Goal: Navigation & Orientation: Find specific page/section

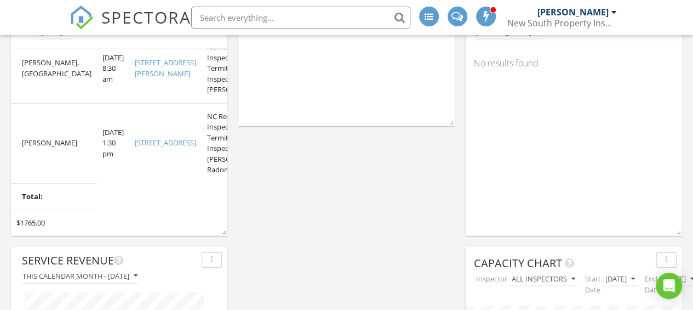
scroll to position [159, 0]
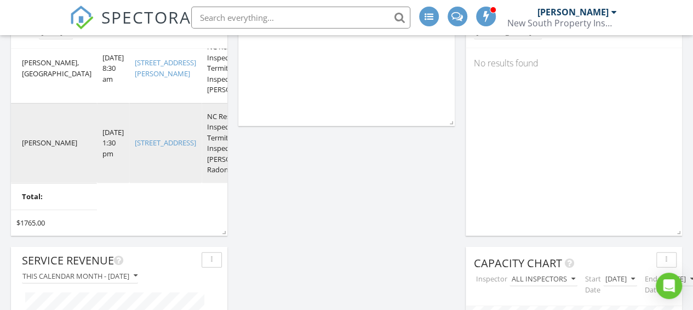
click at [135, 147] on link "189 Fea Ln, Iron Station, NC 28080" at bounding box center [165, 143] width 61 height 10
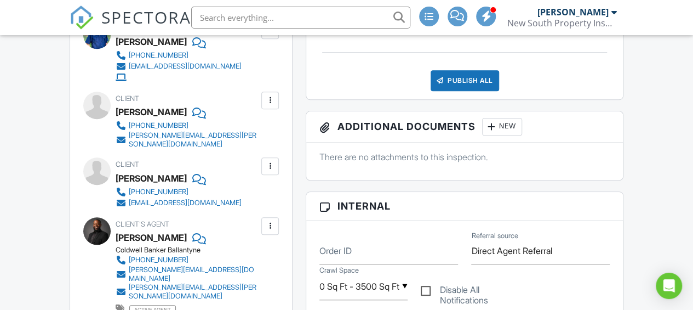
scroll to position [384, 0]
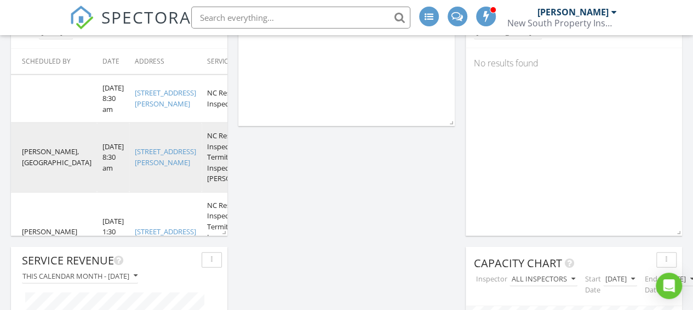
click at [136, 167] on link "[STREET_ADDRESS][PERSON_NAME]" at bounding box center [165, 156] width 61 height 21
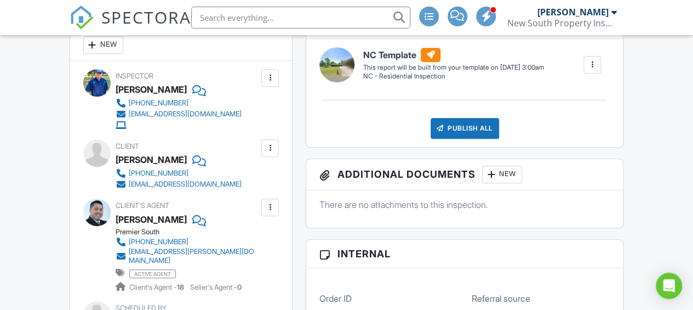
scroll to position [329, 0]
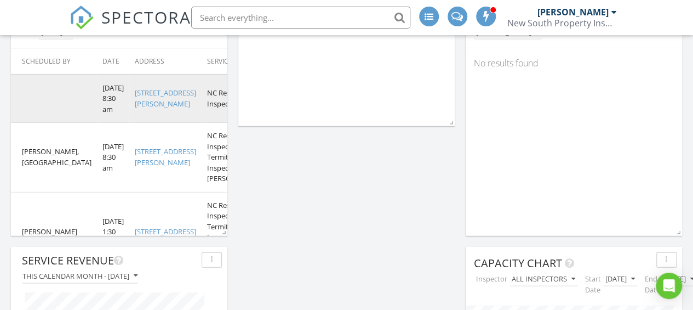
click at [133, 116] on td "[STREET_ADDRESS][PERSON_NAME]" at bounding box center [165, 99] width 72 height 48
click at [135, 102] on link "9012 McMillian Dr, Harrisburg, NC 28075" at bounding box center [165, 98] width 61 height 21
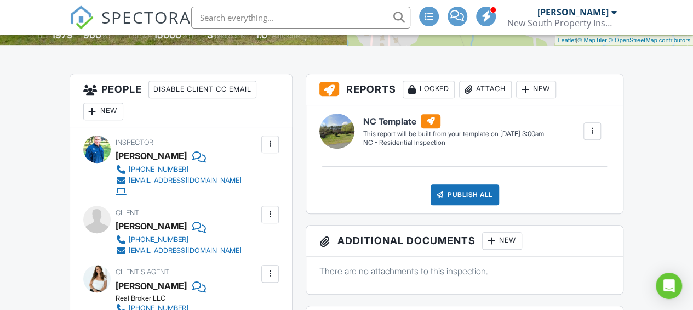
scroll to position [274, 0]
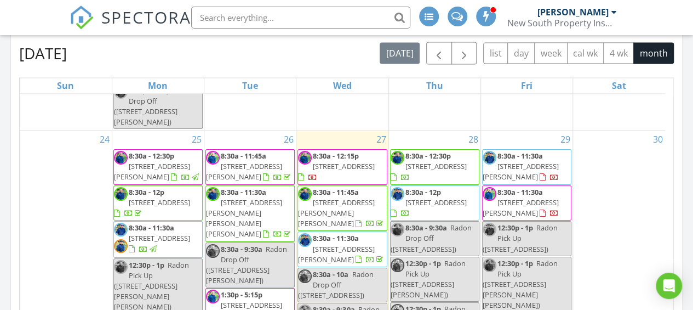
scroll to position [2082, 0]
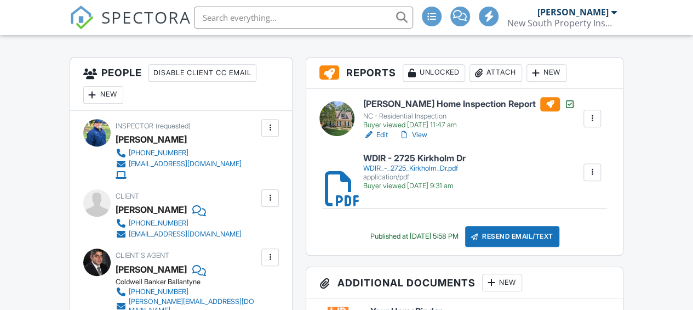
scroll to position [329, 0]
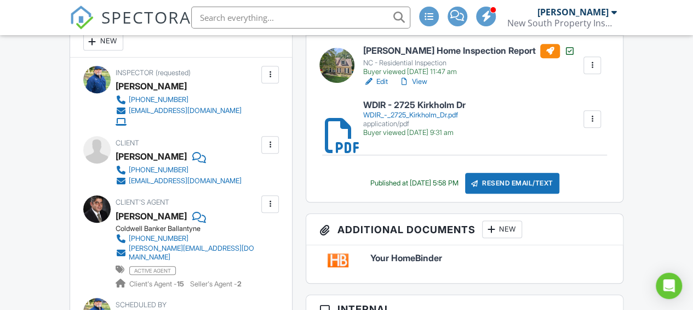
click at [423, 81] on link "View" at bounding box center [413, 81] width 28 height 11
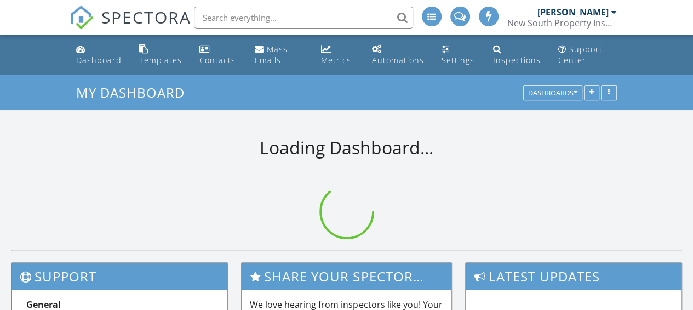
click at [219, 15] on input "text" at bounding box center [303, 18] width 219 height 22
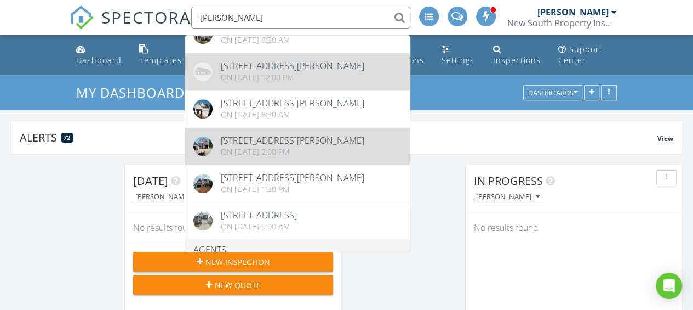
scroll to position [548, 0]
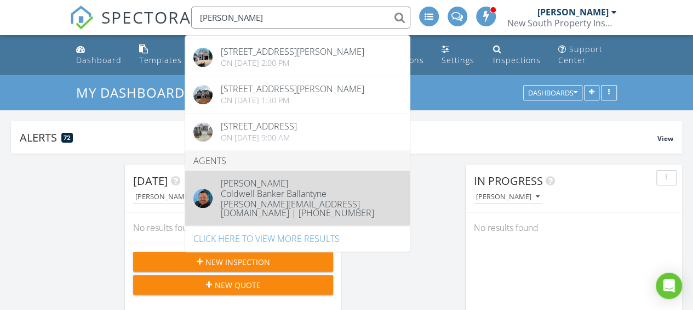
type input "jon scrogg"
